Goal: Information Seeking & Learning: Learn about a topic

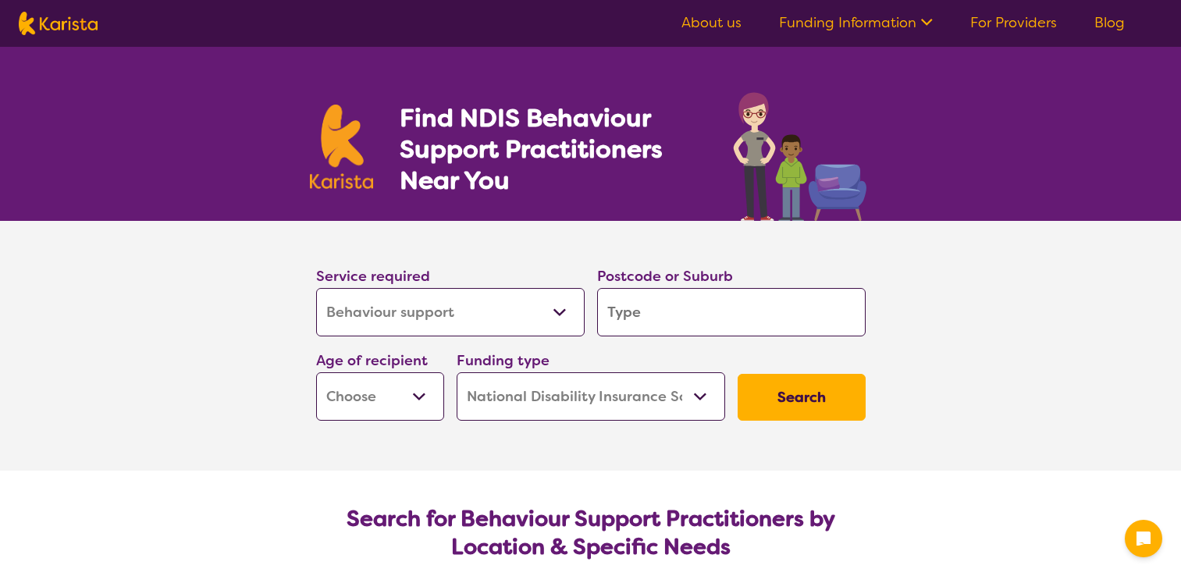
select select "Behaviour support"
select select "NDIS"
select select "Behaviour support"
select select "NDIS"
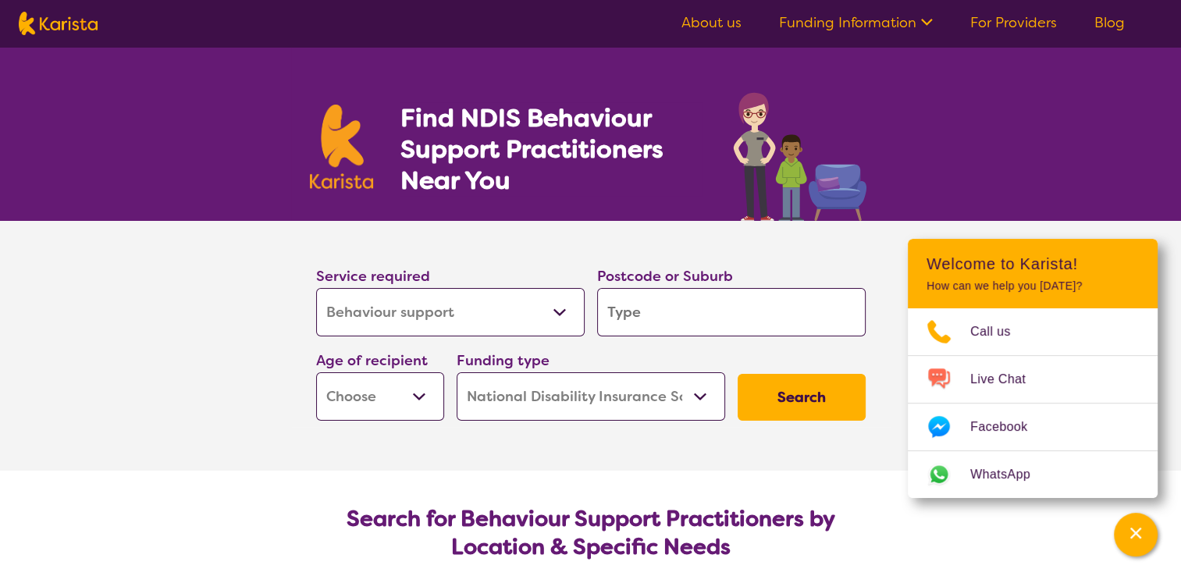
scroll to position [78, 0]
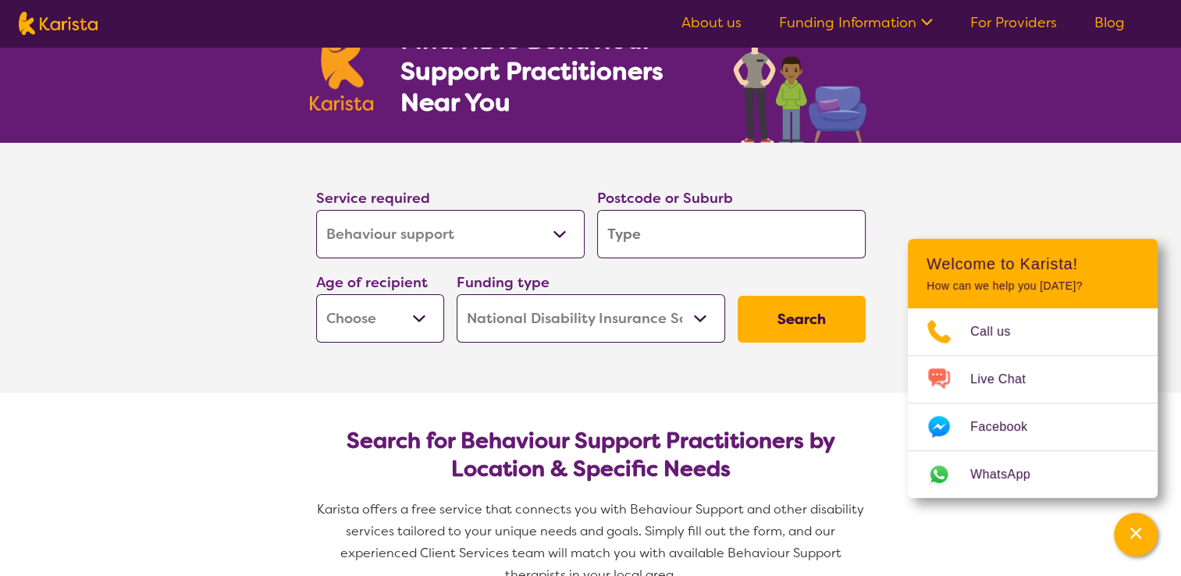
click at [565, 236] on select "Allied Health Assistant Assessment ([MEDICAL_DATA] or [MEDICAL_DATA]) Behaviour…" at bounding box center [450, 234] width 269 height 48
click at [316, 210] on select "Allied Health Assistant Assessment ([MEDICAL_DATA] or [MEDICAL_DATA]) Behaviour…" at bounding box center [450, 234] width 269 height 48
click at [659, 251] on input "search" at bounding box center [731, 234] width 269 height 48
type input "4"
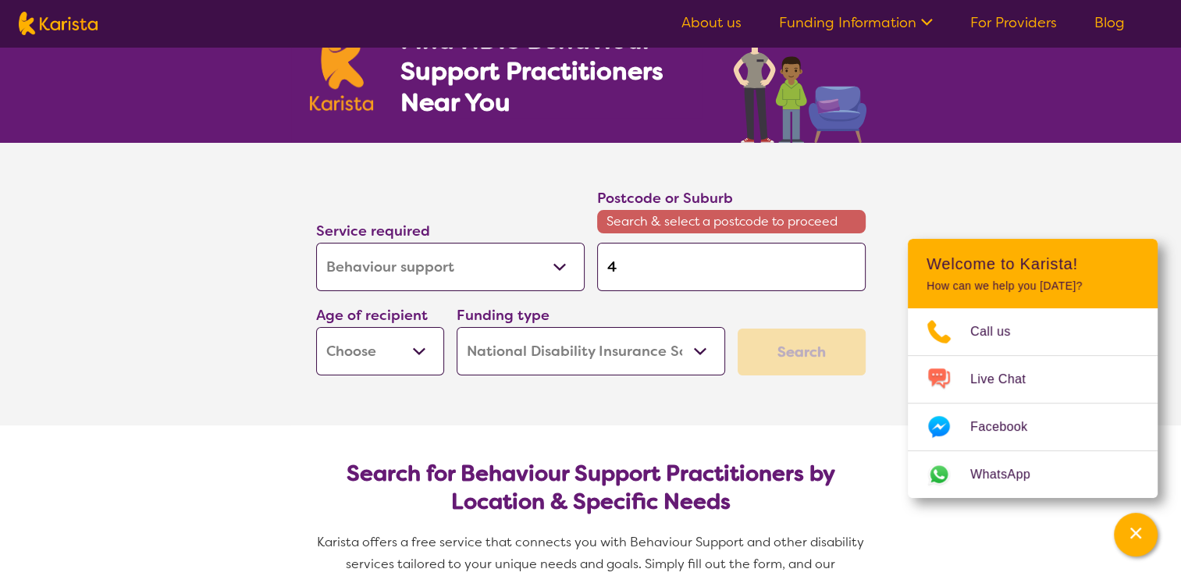
type input "43"
type input "430"
type input "4300"
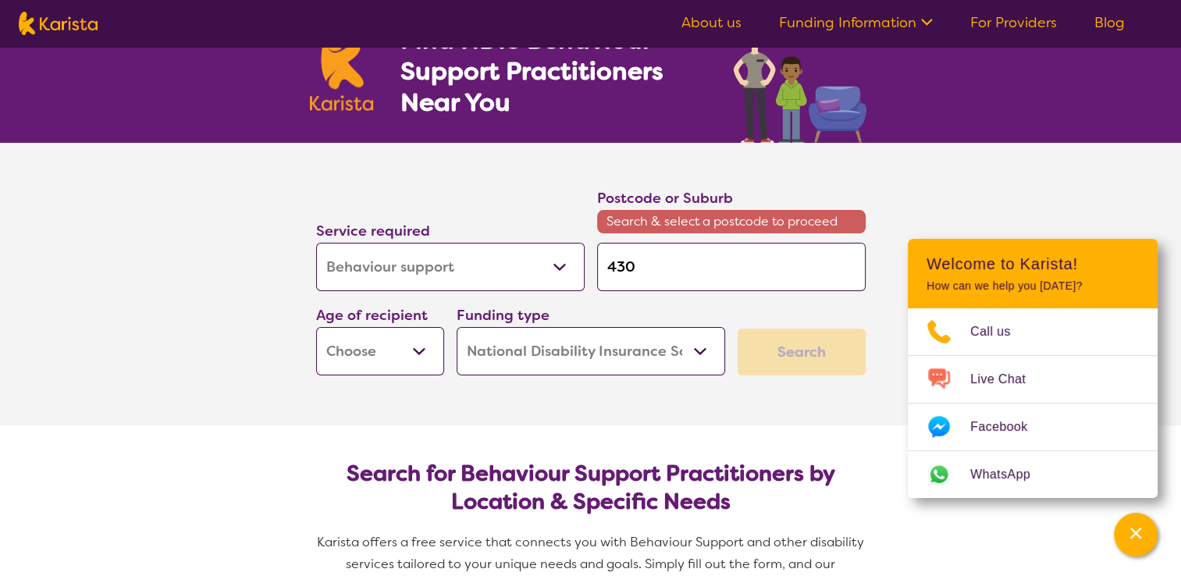
type input "4300"
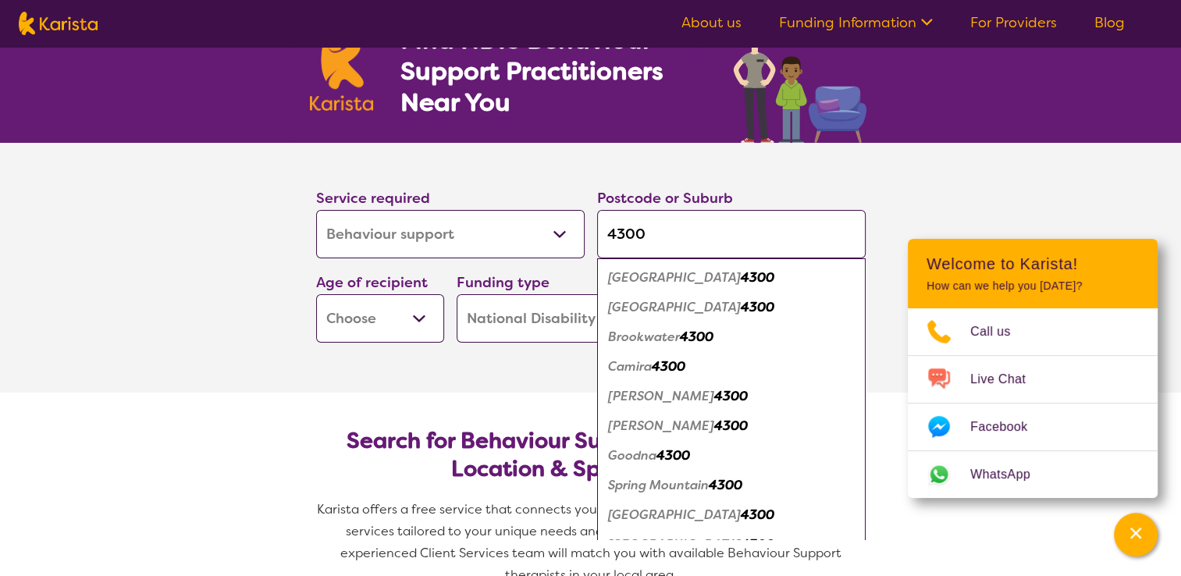
type input "4300"
click at [422, 320] on select "Early Childhood - 0 to 9 Child - 10 to 11 Adolescent - 12 to 17 Adult - 18 to 6…" at bounding box center [380, 318] width 128 height 48
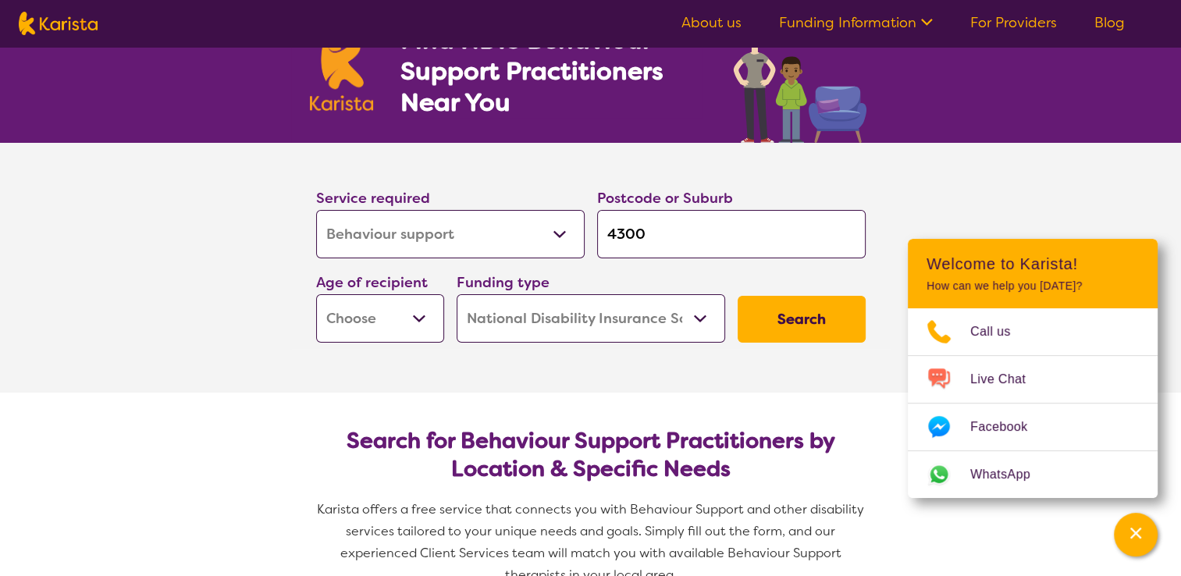
select select "EC"
click at [316, 294] on select "Early Childhood - 0 to 9 Child - 10 to 11 Adolescent - 12 to 17 Adult - 18 to 6…" at bounding box center [380, 318] width 128 height 48
select select "EC"
click at [515, 320] on select "Home Care Package (HCP) National Disability Insurance Scheme (NDIS) I don't know" at bounding box center [591, 318] width 269 height 48
select select "i-don-t-know"
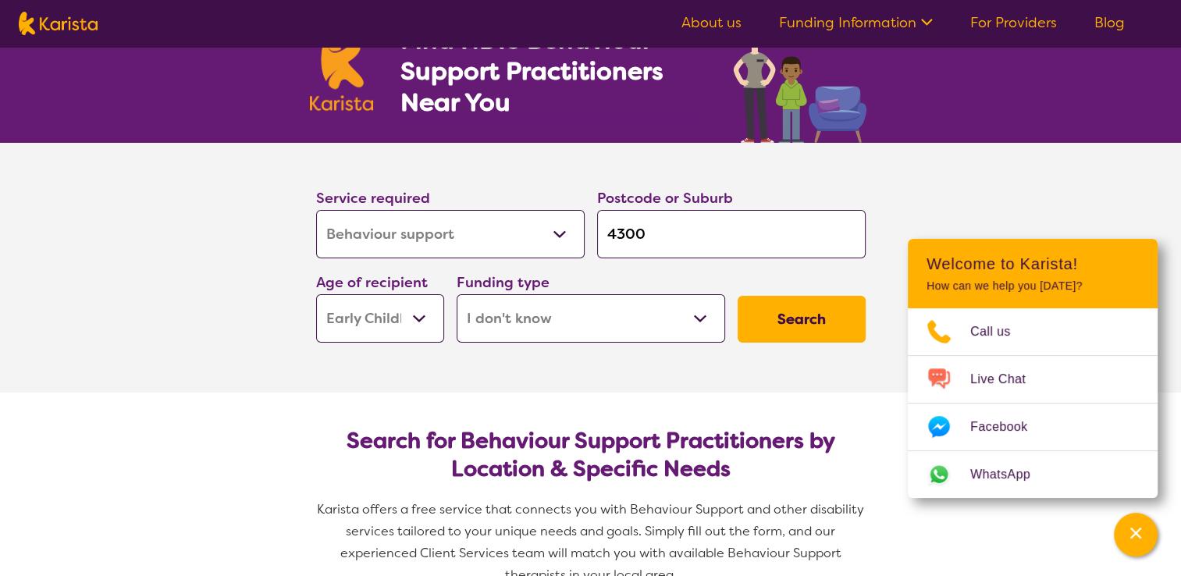
click at [457, 294] on select "Home Care Package (HCP) National Disability Insurance Scheme (NDIS) I don't know" at bounding box center [591, 318] width 269 height 48
select select "i-don-t-know"
click at [810, 321] on button "Search" at bounding box center [802, 319] width 128 height 47
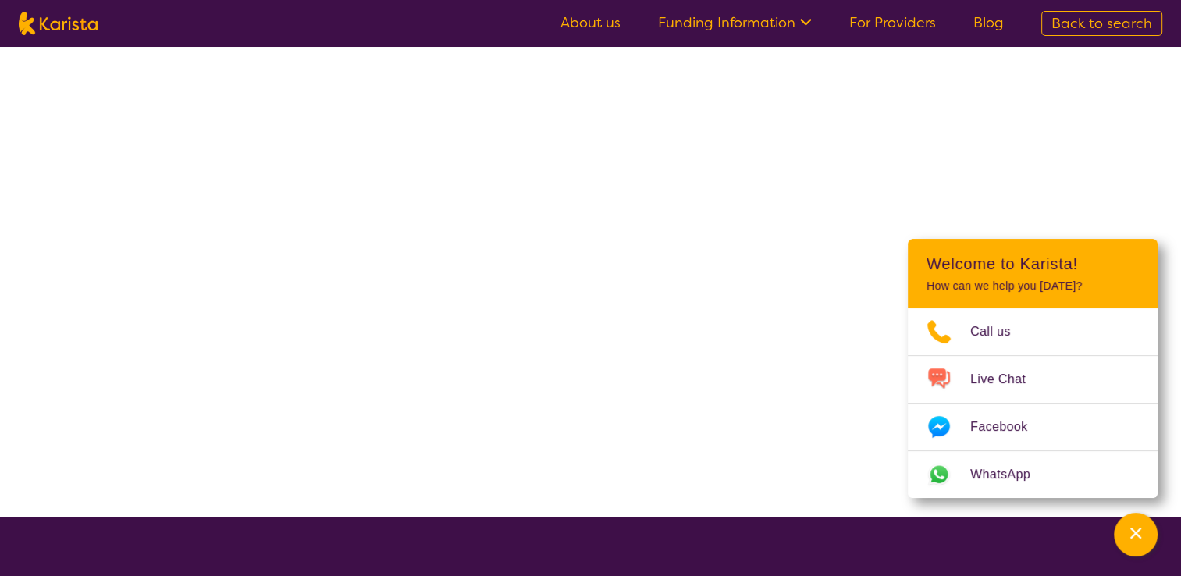
select select "Behaviour support"
select select "EC"
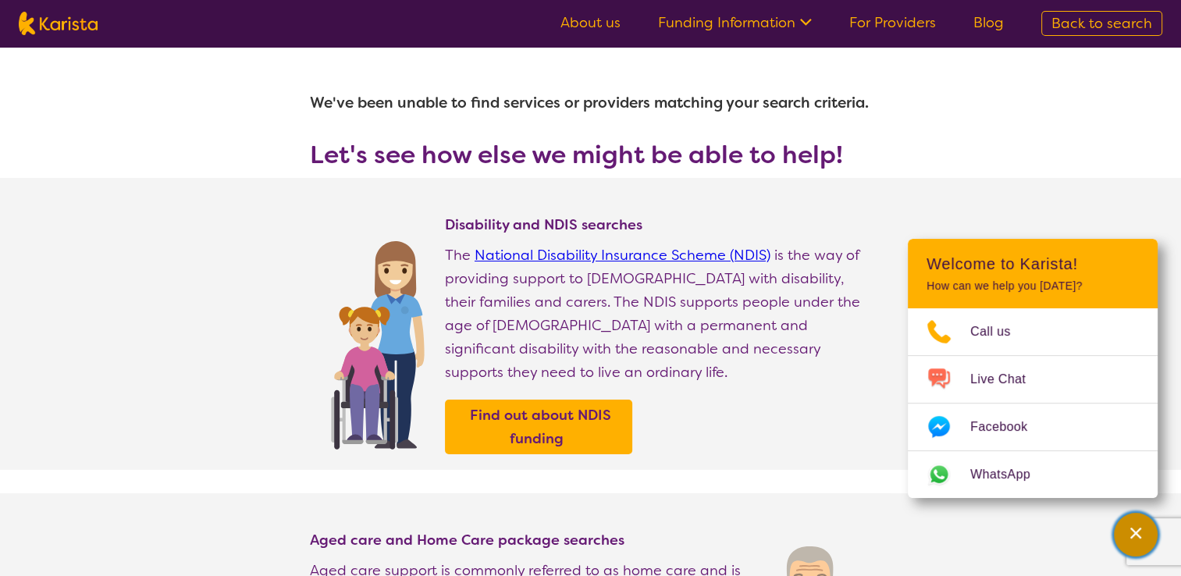
click at [1143, 538] on icon "Channel Menu" at bounding box center [1136, 534] width 16 height 16
